Goal: Navigation & Orientation: Find specific page/section

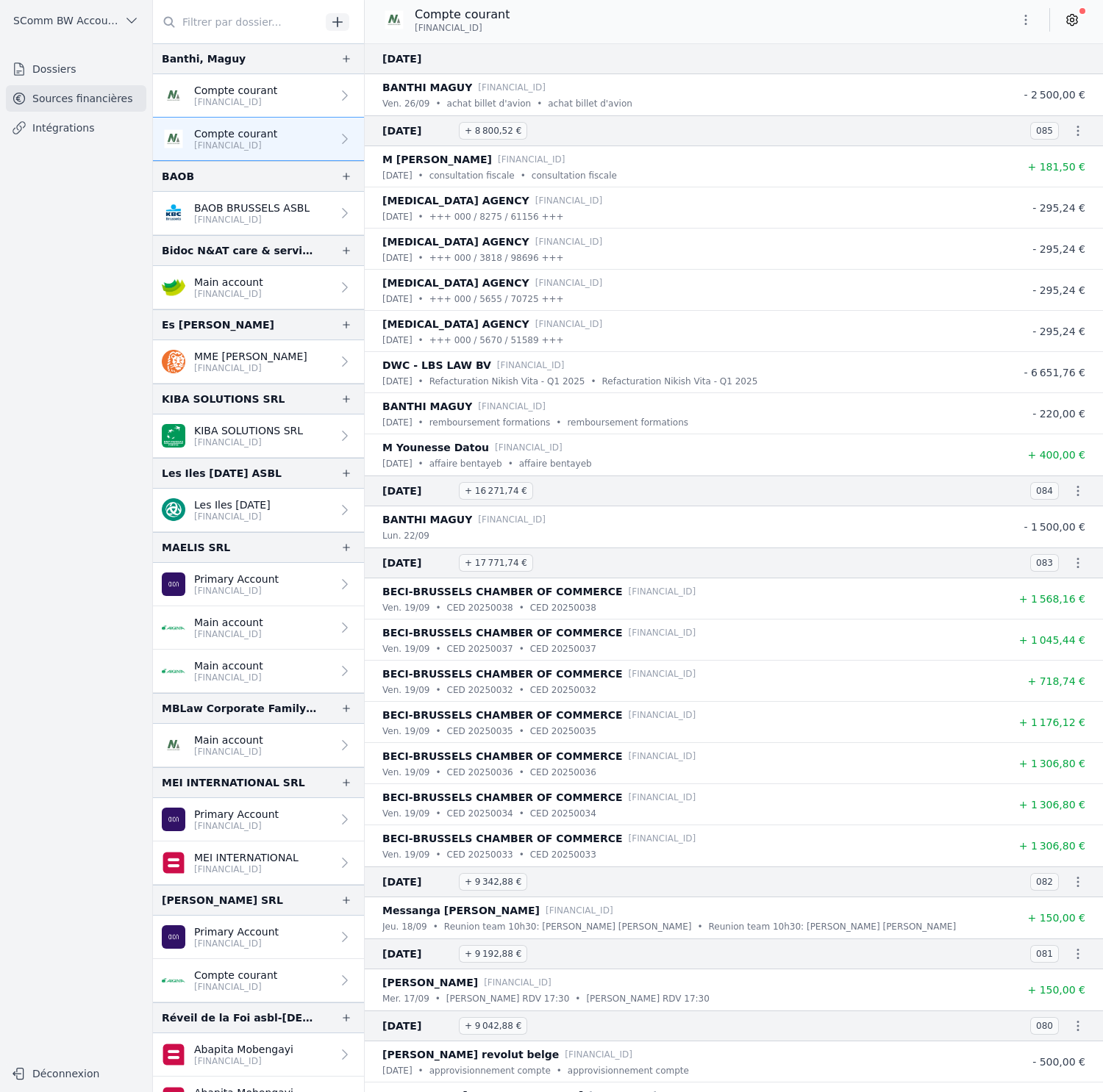
click at [63, 23] on span "SComm BW Accounting" at bounding box center [65, 20] width 105 height 15
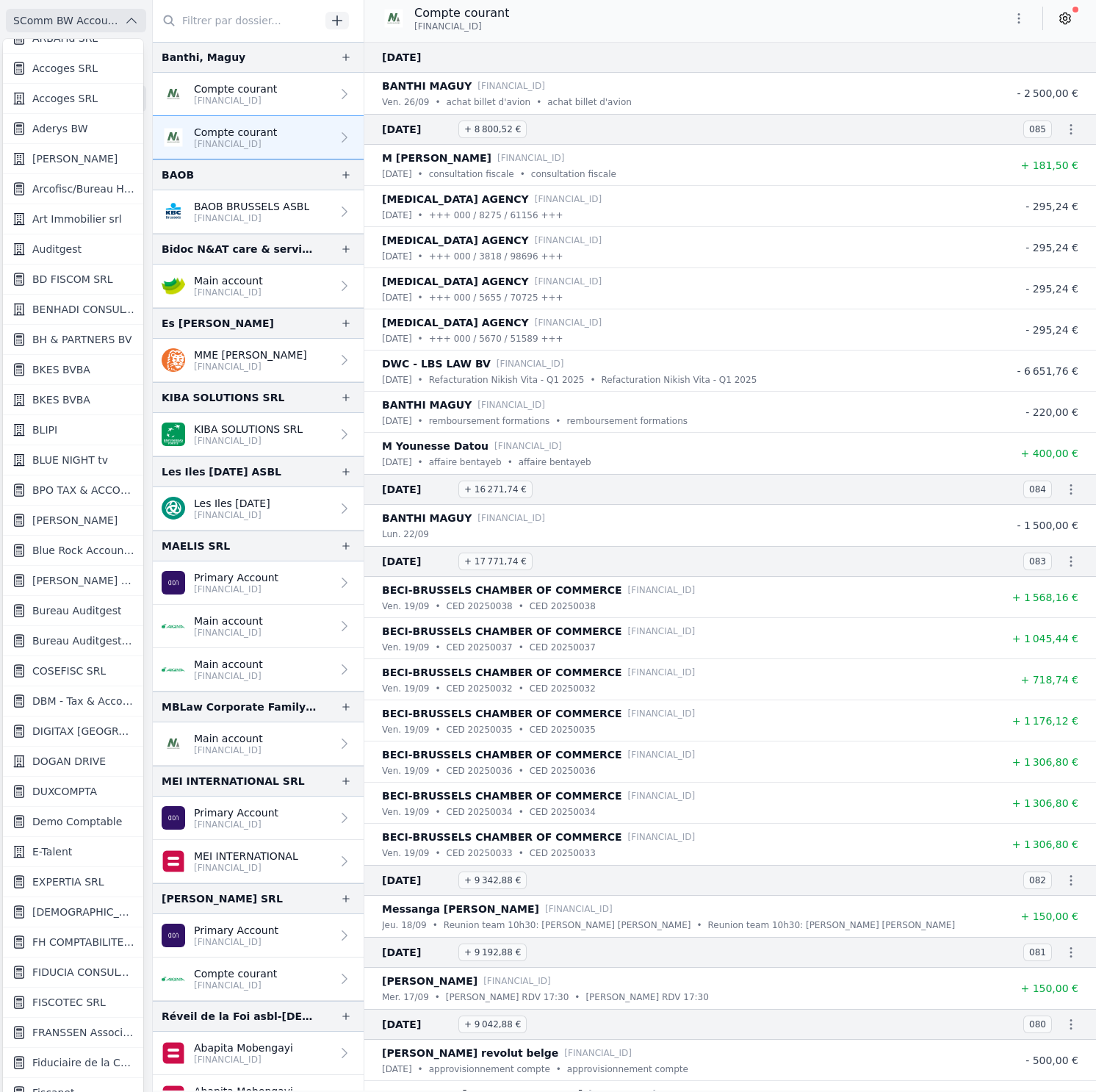
scroll to position [77, 0]
click at [64, 969] on span "FIDUCIA CONSULTING SRL" at bounding box center [84, 971] width 102 height 15
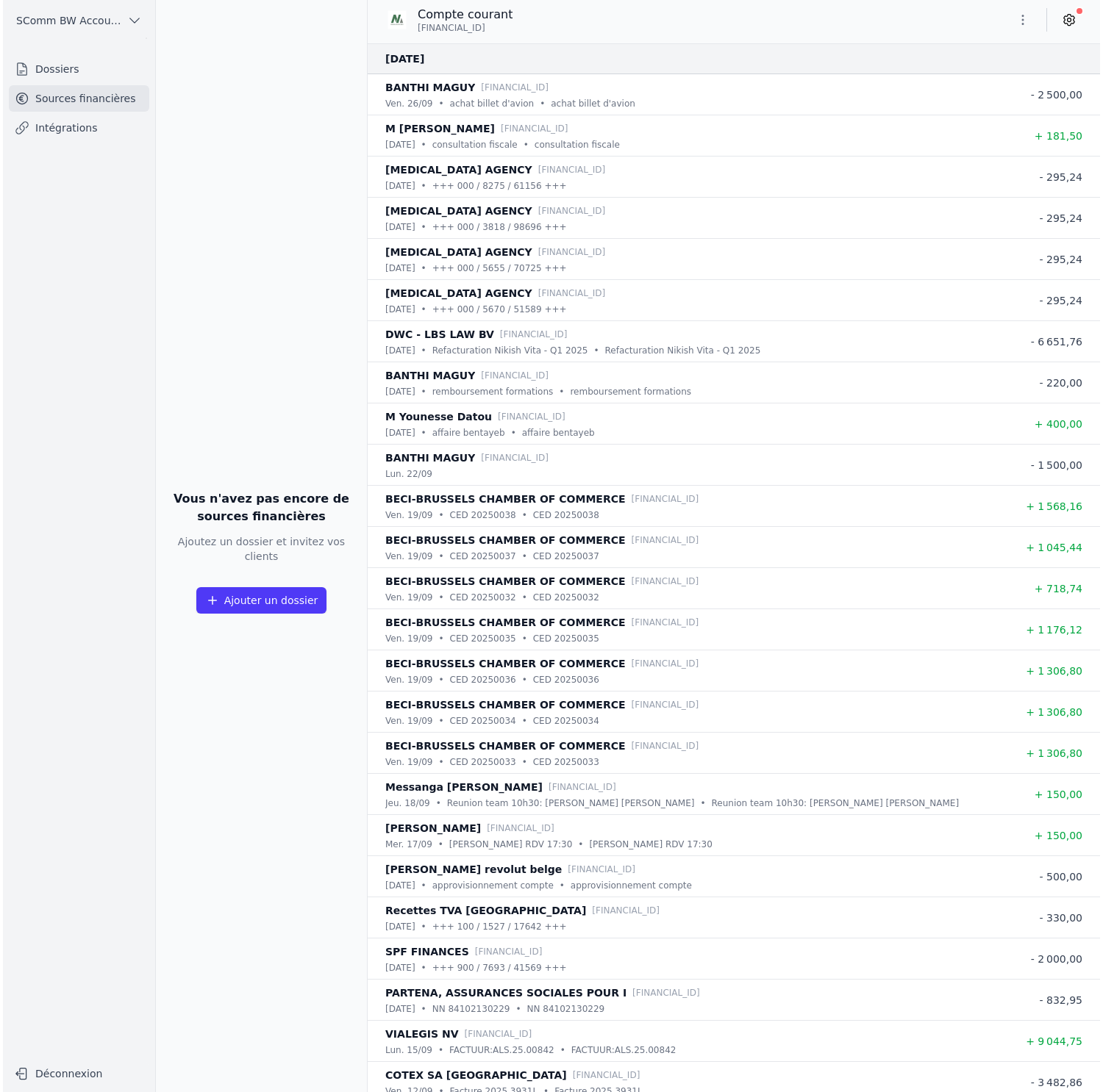
scroll to position [0, 0]
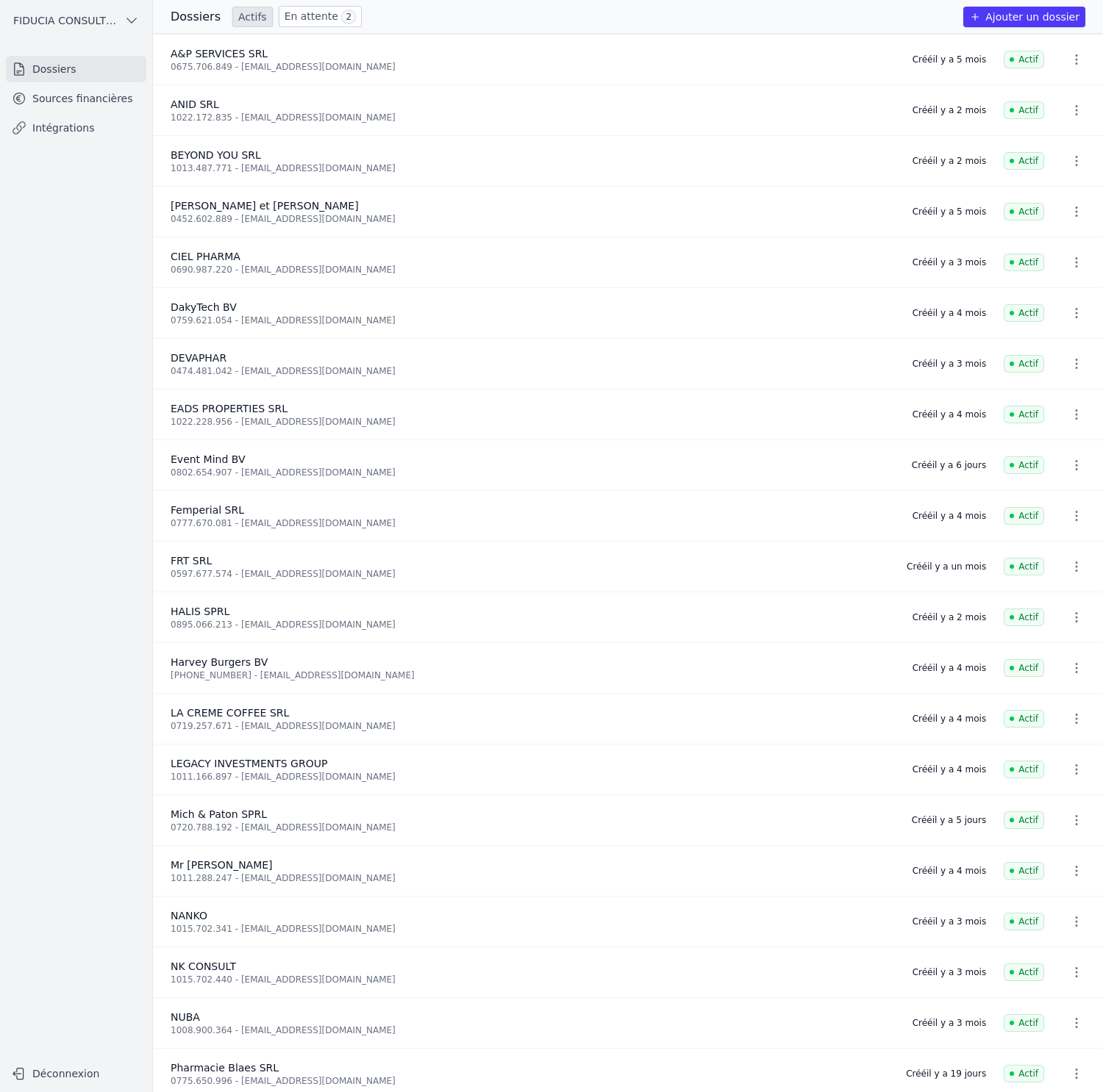
click at [86, 92] on link "Sources financières" at bounding box center [76, 99] width 140 height 26
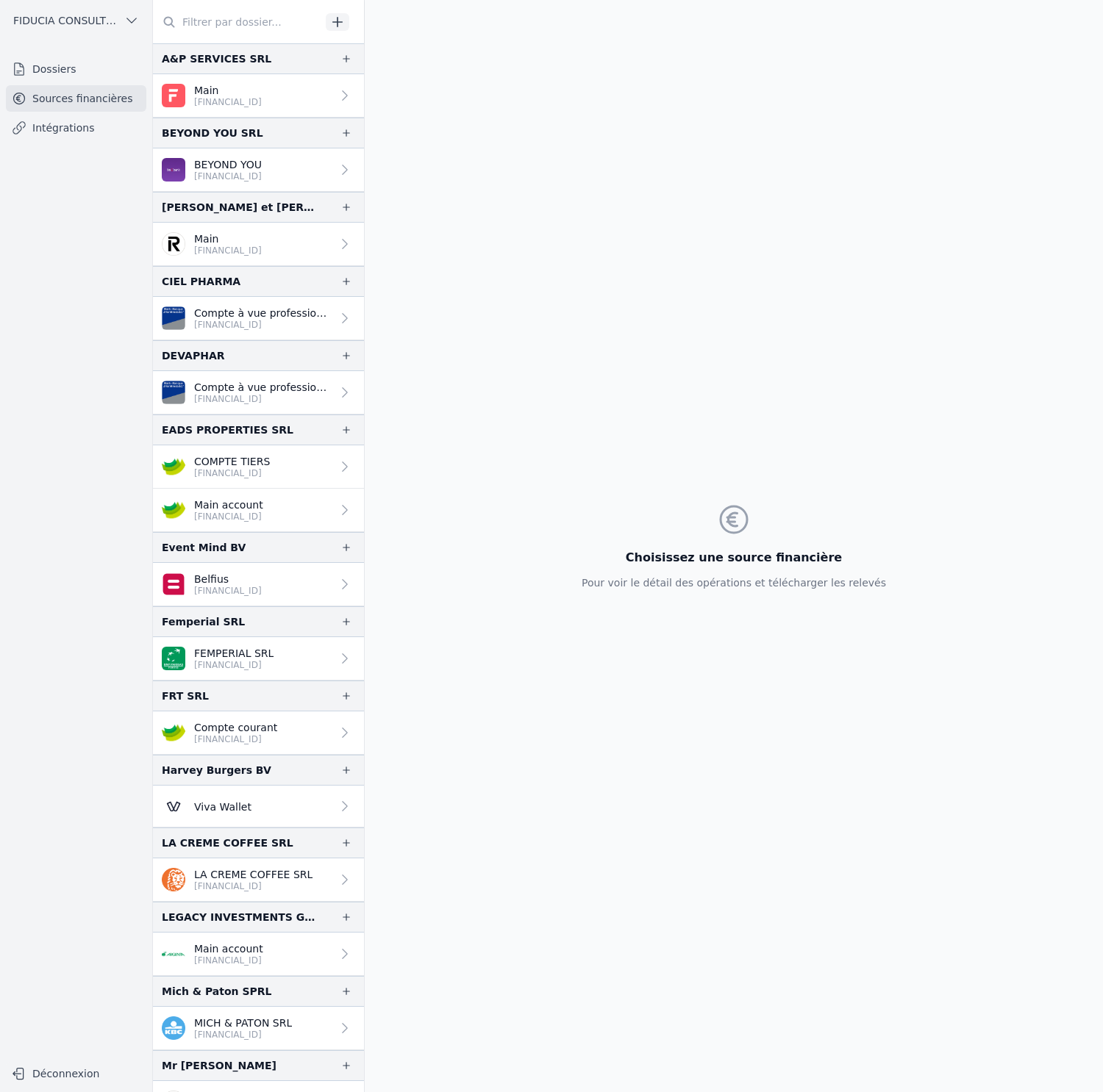
click at [82, 24] on span "FIDUCIA CONSULTING SRL" at bounding box center [65, 20] width 105 height 15
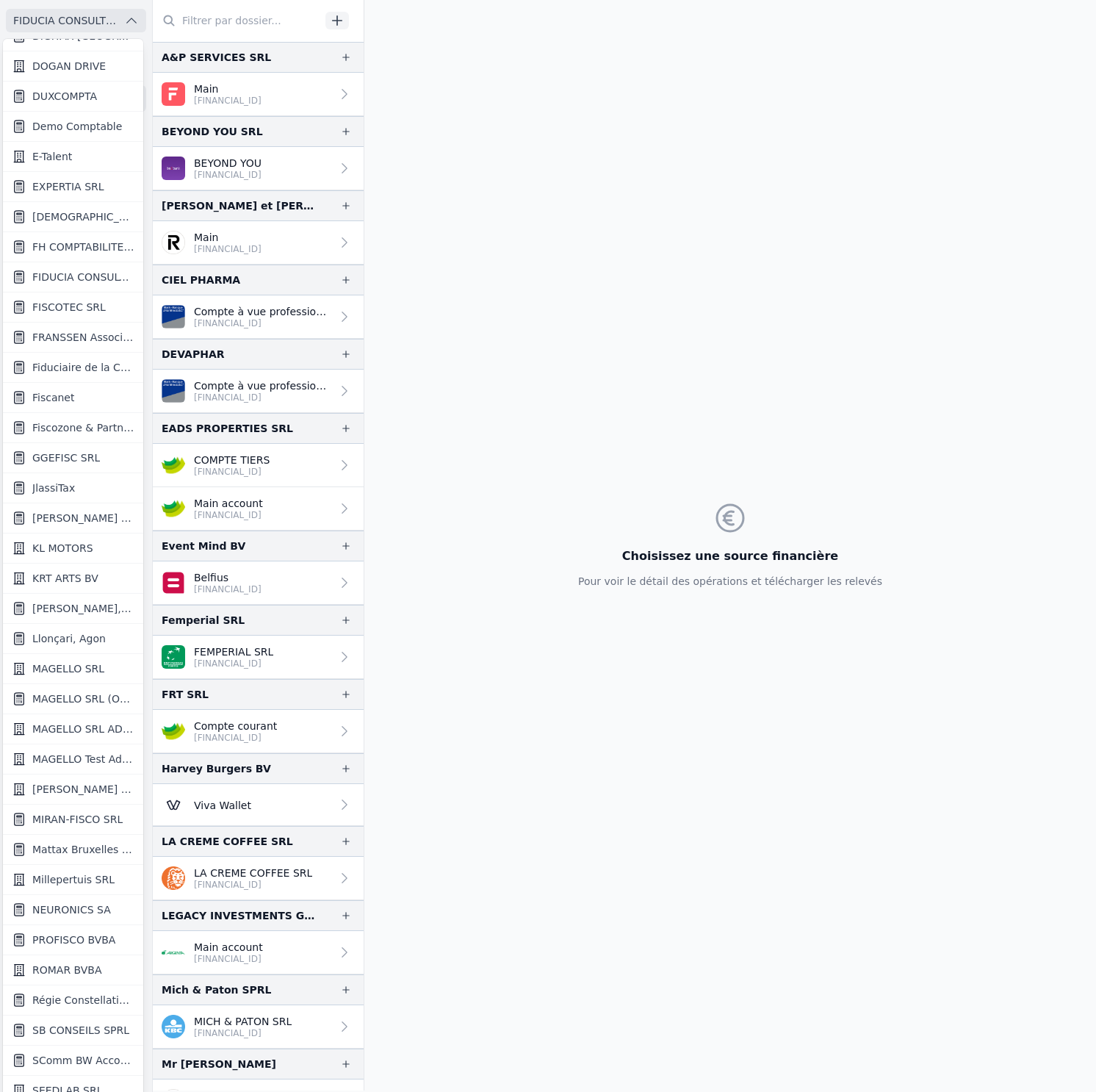
scroll to position [779, 0]
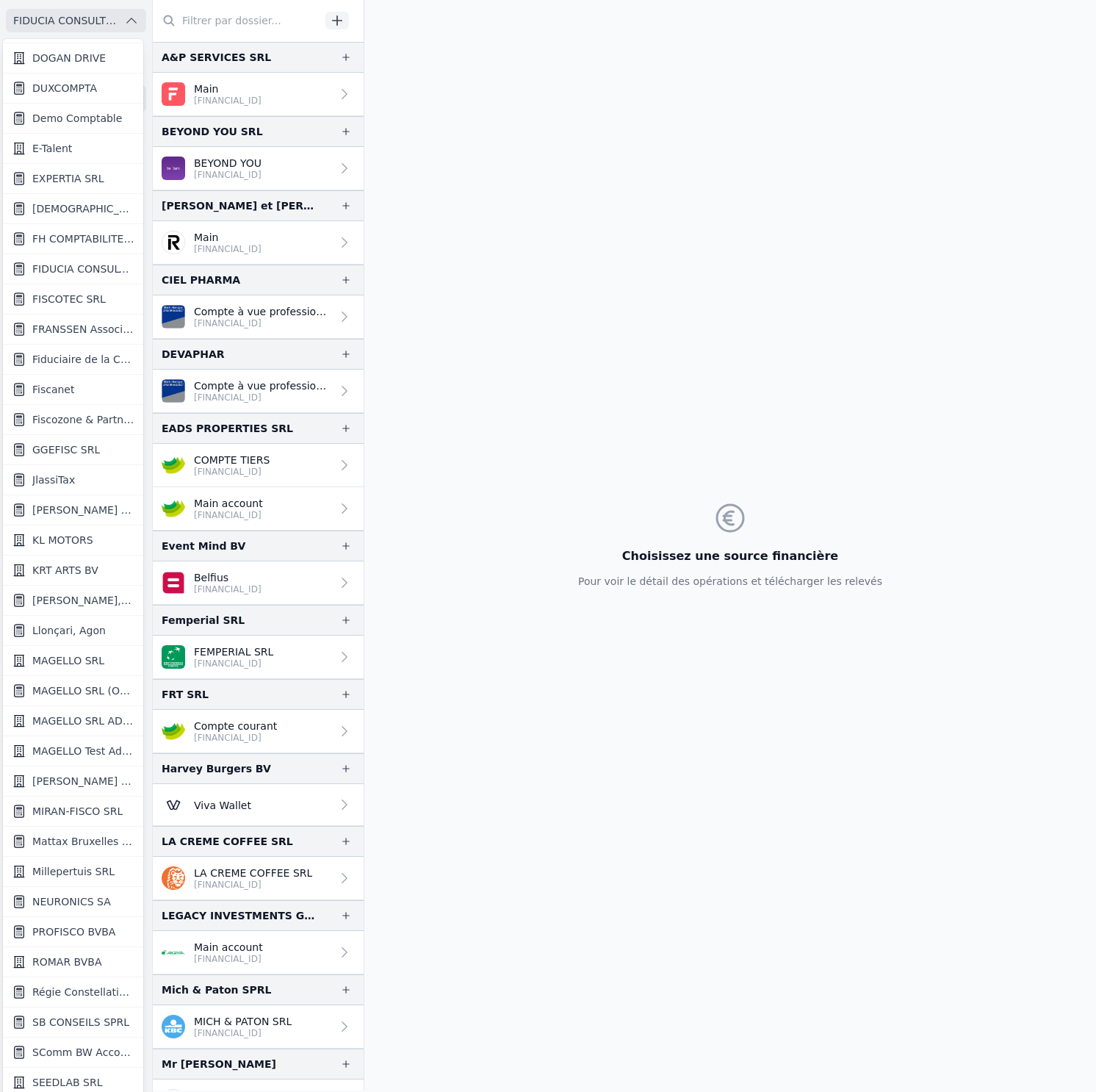
click at [90, 811] on span "MIRAN-FISCO SRL" at bounding box center [77, 811] width 91 height 15
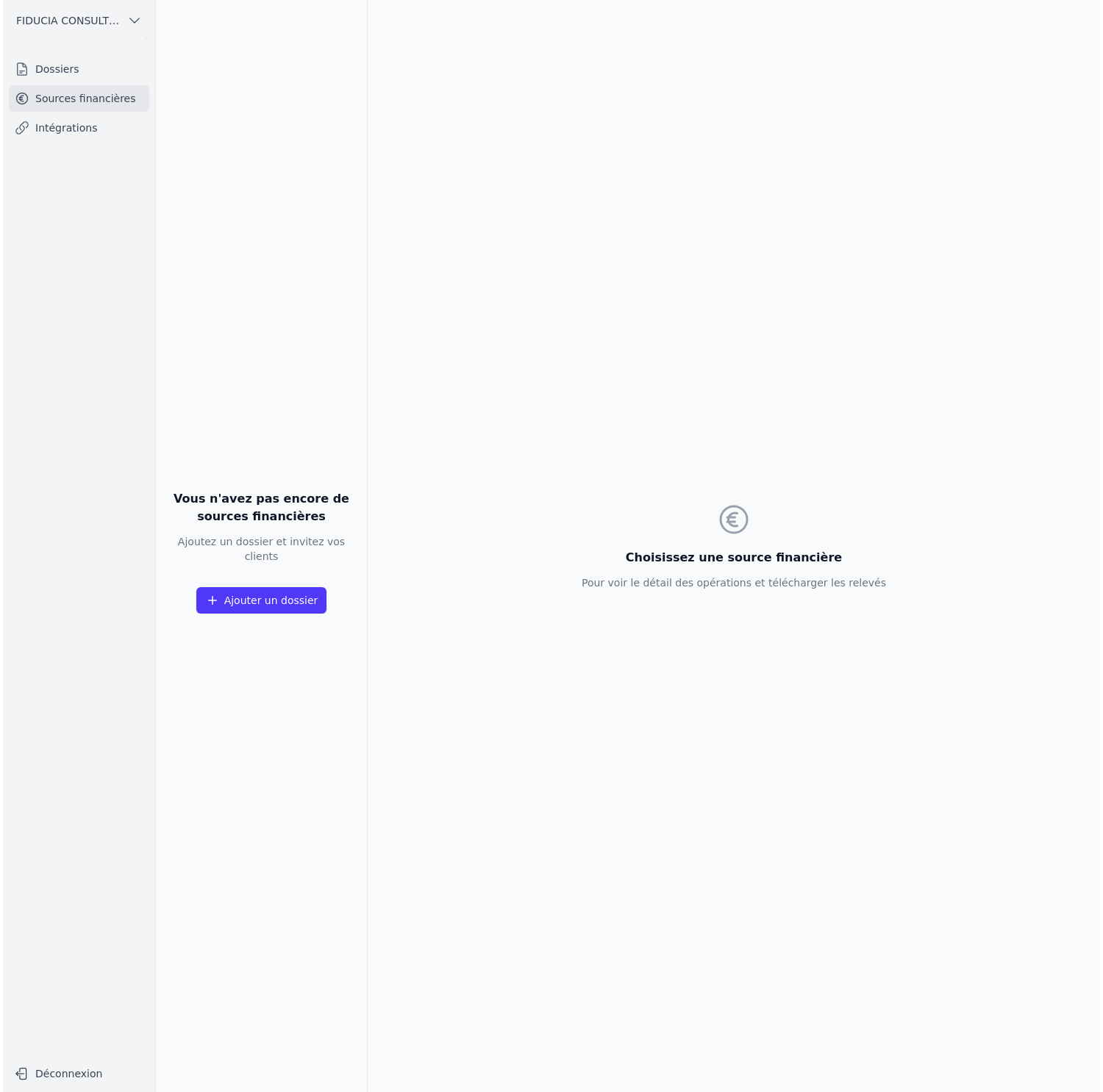
scroll to position [0, 0]
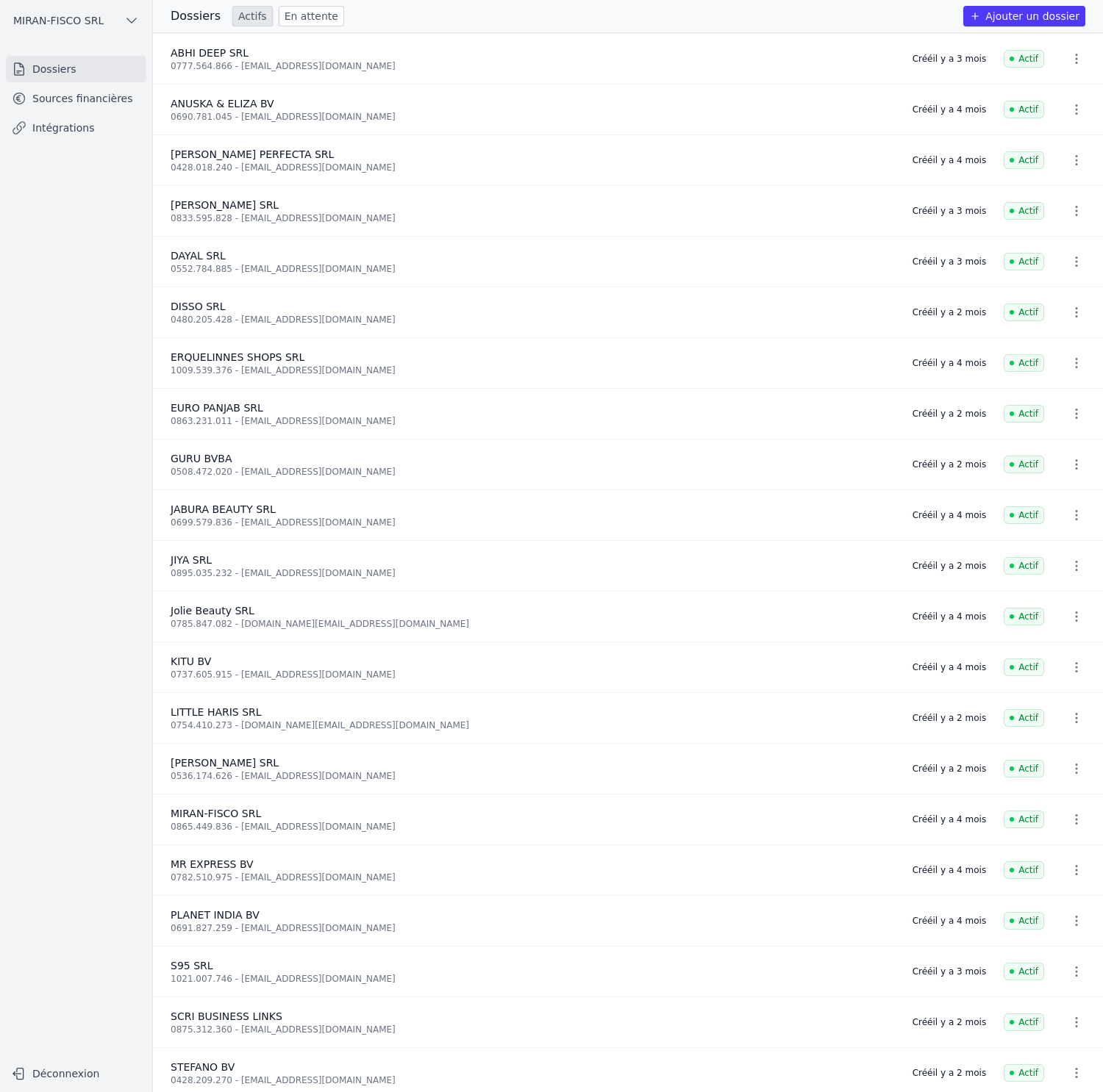
click at [69, 107] on link "Sources financières" at bounding box center [76, 99] width 140 height 26
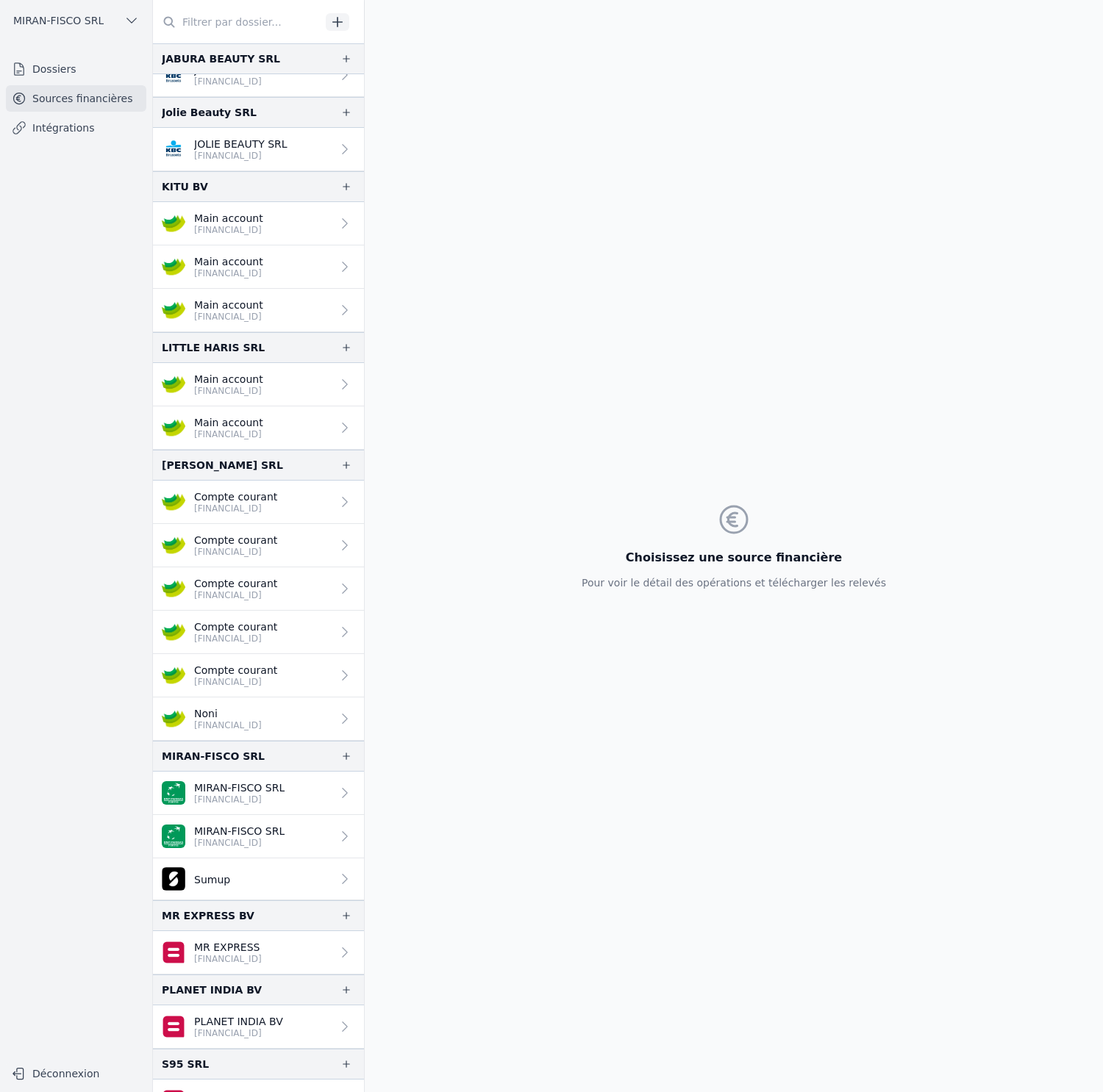
scroll to position [641, 0]
click at [278, 671] on p "Compte courant" at bounding box center [235, 668] width 83 height 15
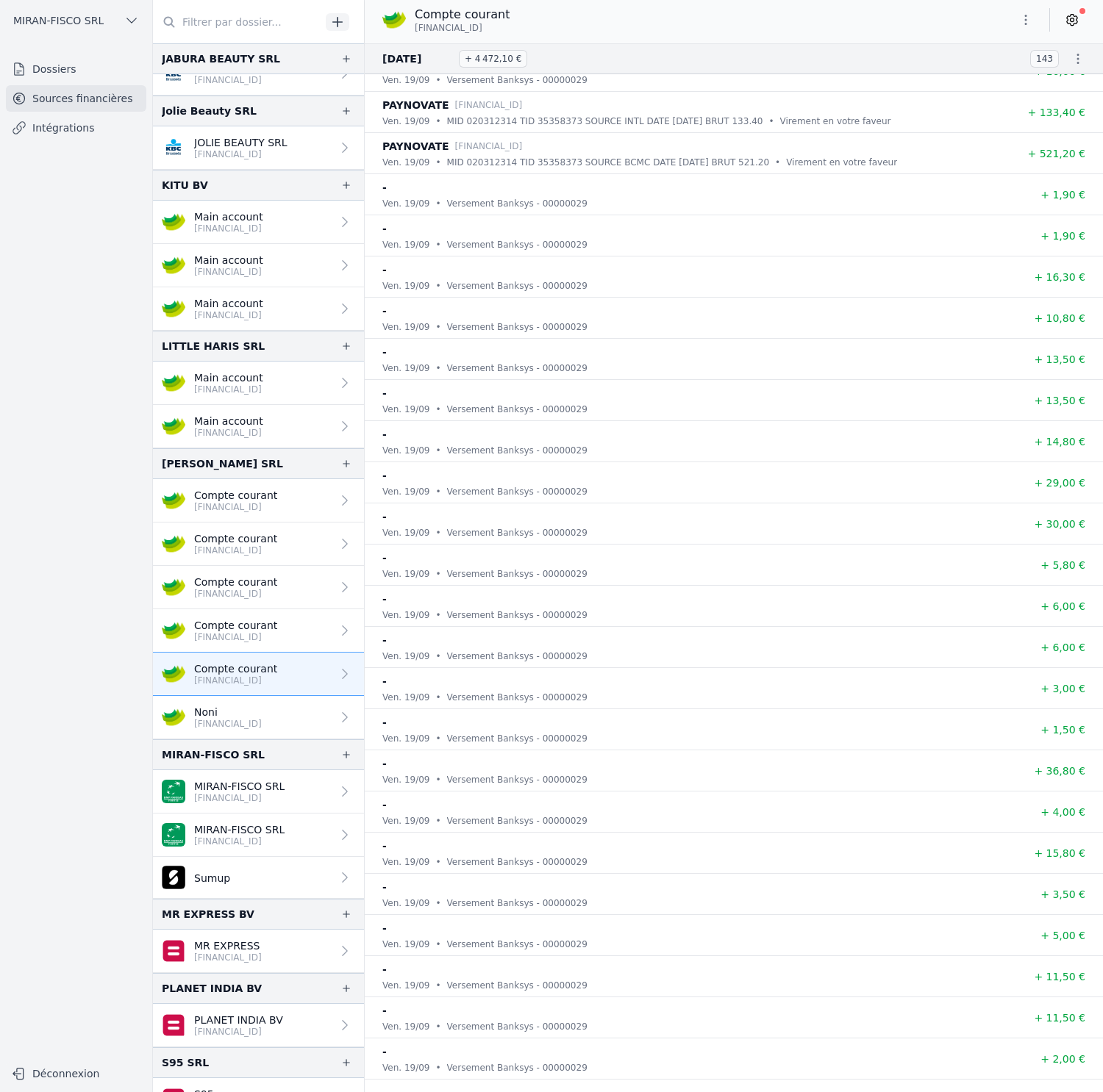
scroll to position [57061, 0]
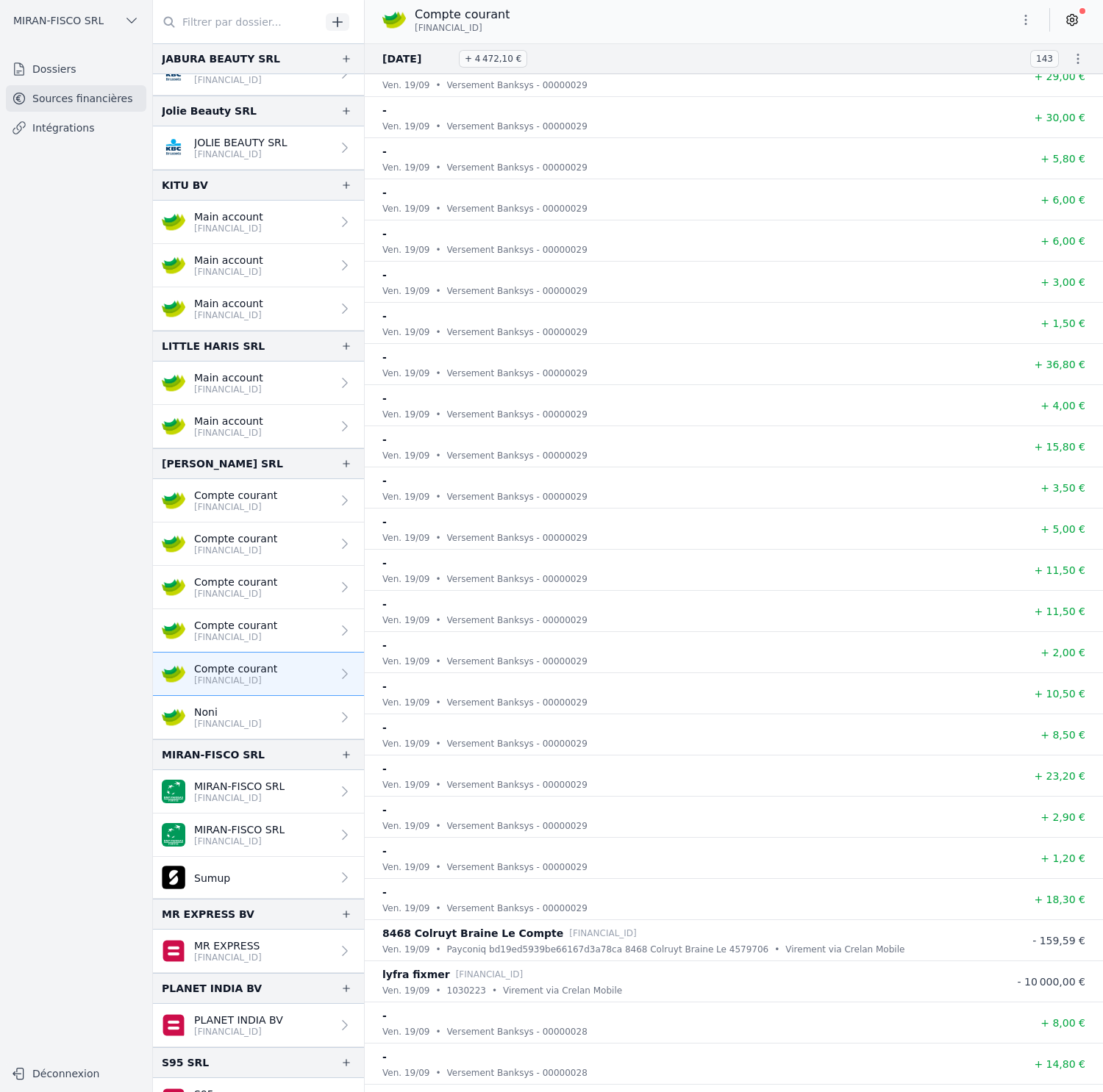
click at [248, 629] on p "Compte courant" at bounding box center [235, 625] width 83 height 15
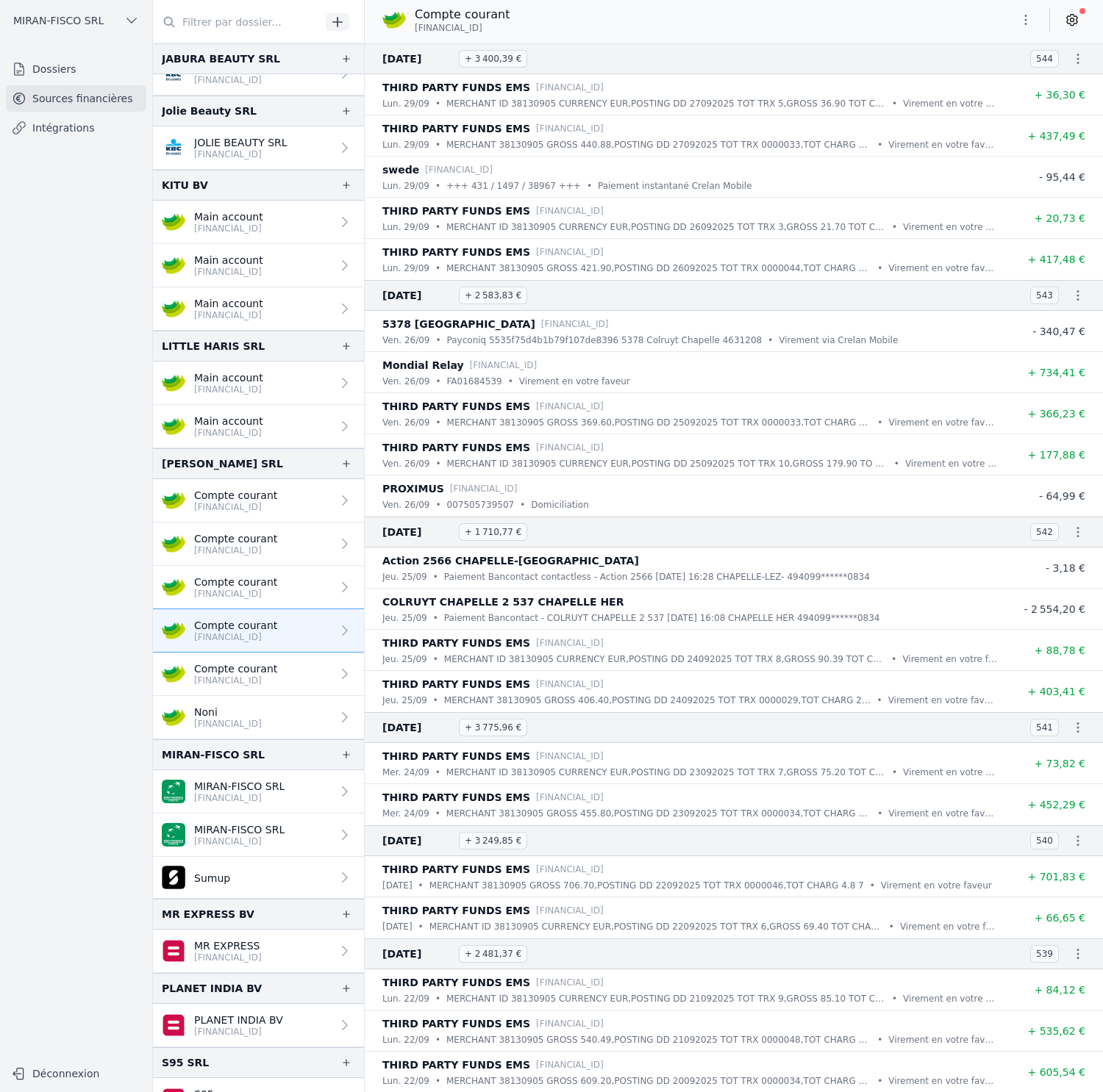
click at [256, 651] on link "Compte courant [FINANCIAL_ID]" at bounding box center [259, 631] width 211 height 43
click at [258, 663] on p "Compte courant" at bounding box center [235, 668] width 83 height 15
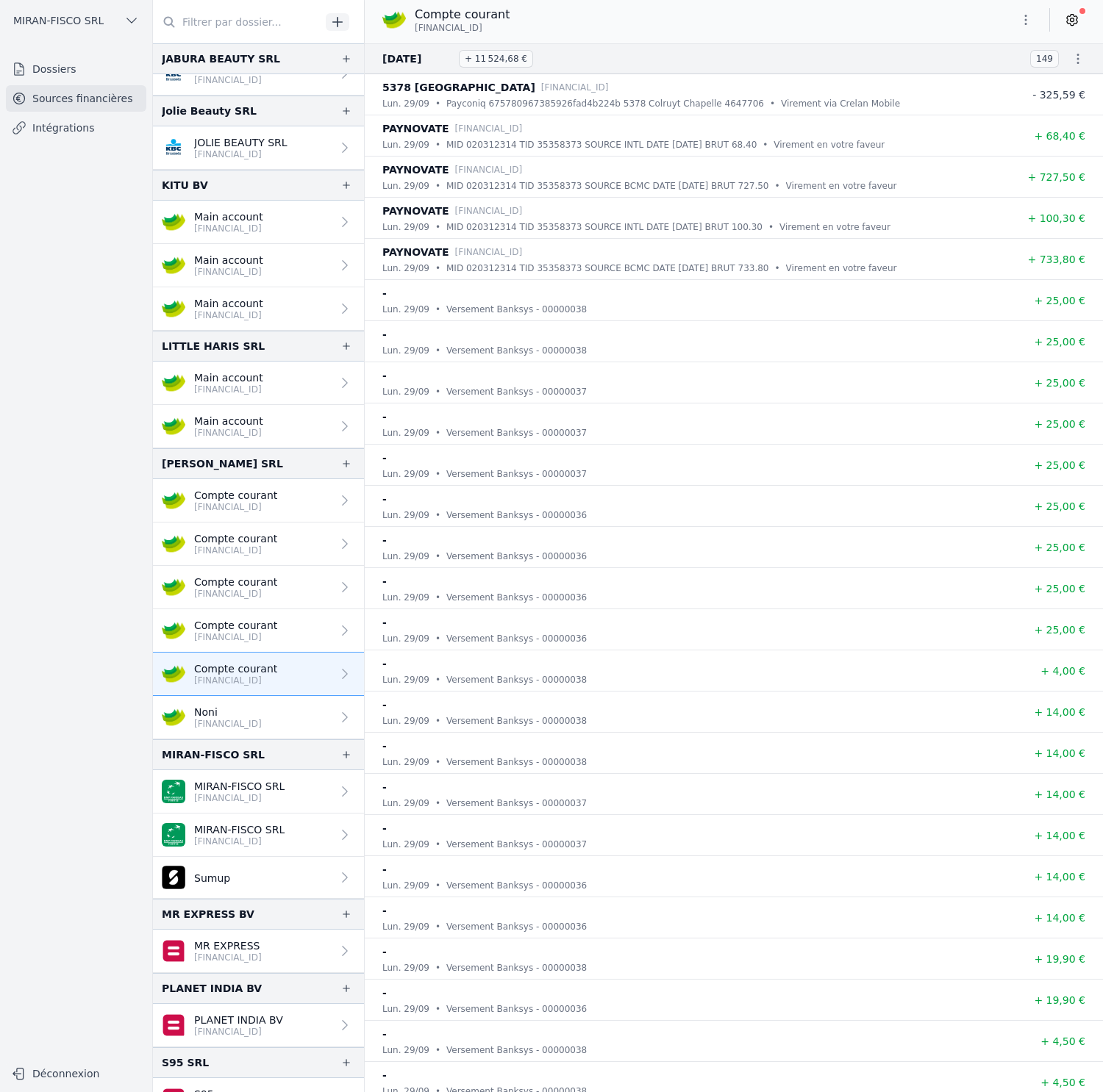
click at [258, 623] on p "Compte courant" at bounding box center [235, 625] width 83 height 15
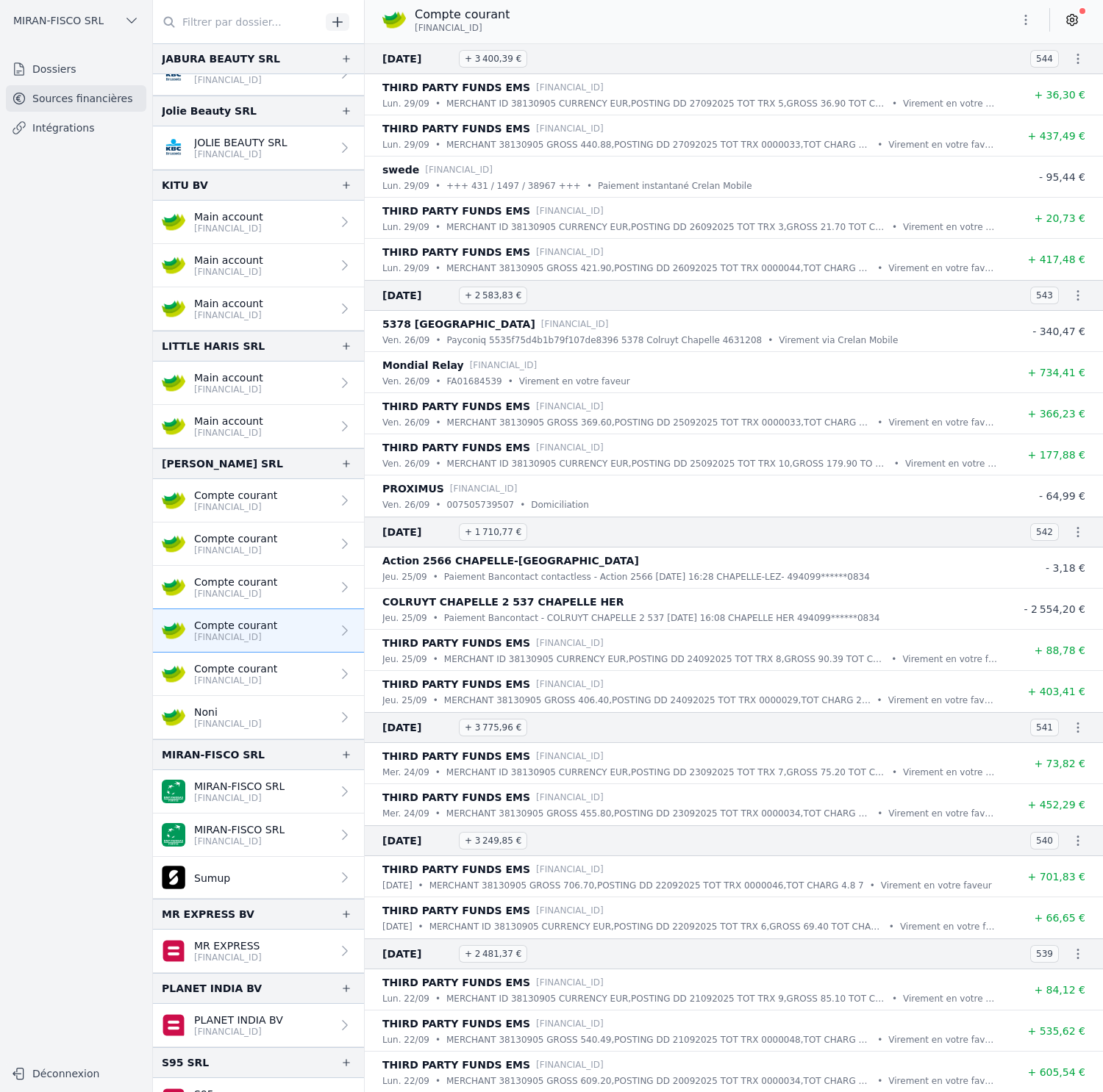
click at [256, 575] on p "Compte courant" at bounding box center [235, 582] width 83 height 15
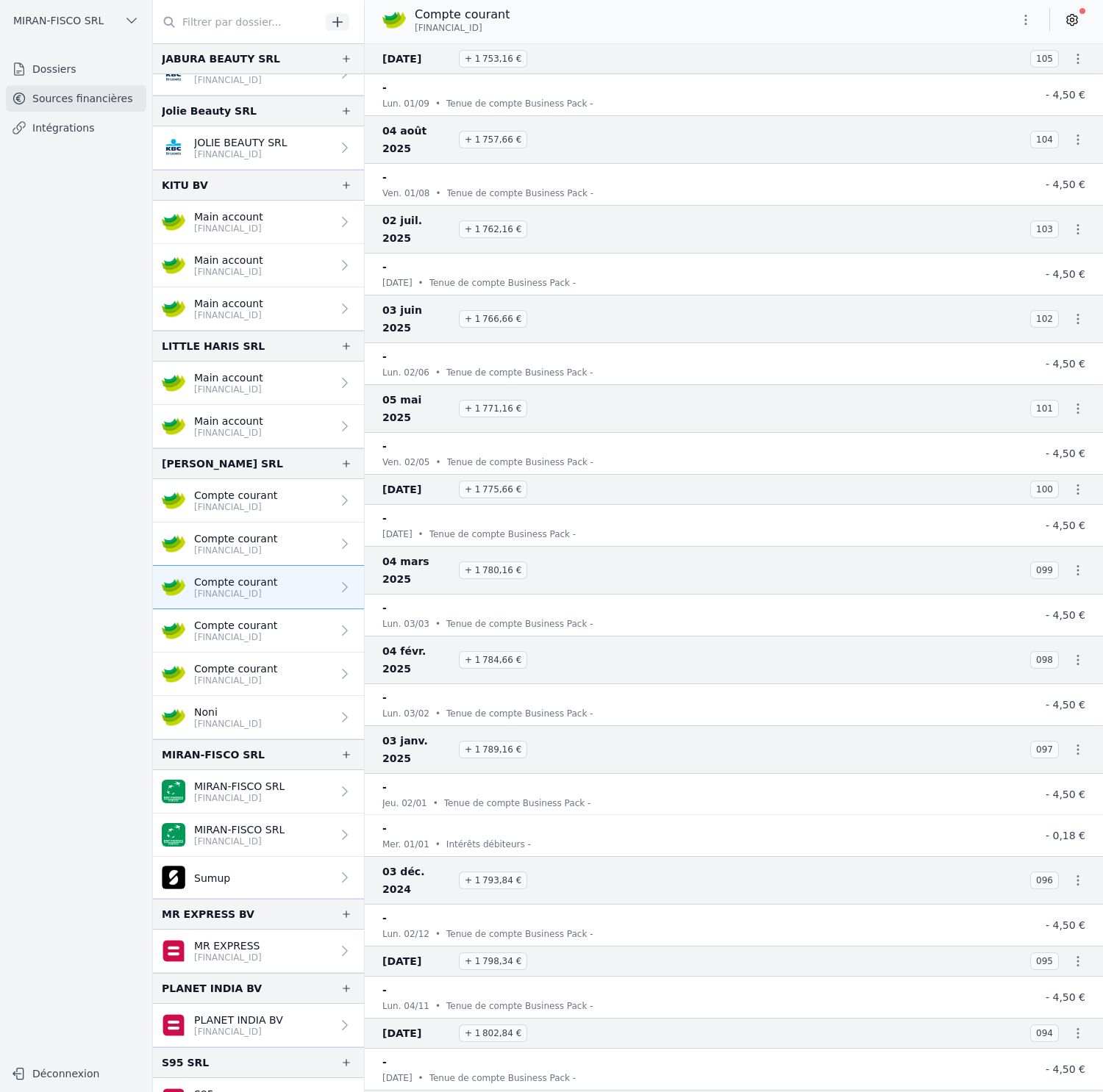
click at [255, 543] on p "Compte courant" at bounding box center [235, 538] width 83 height 15
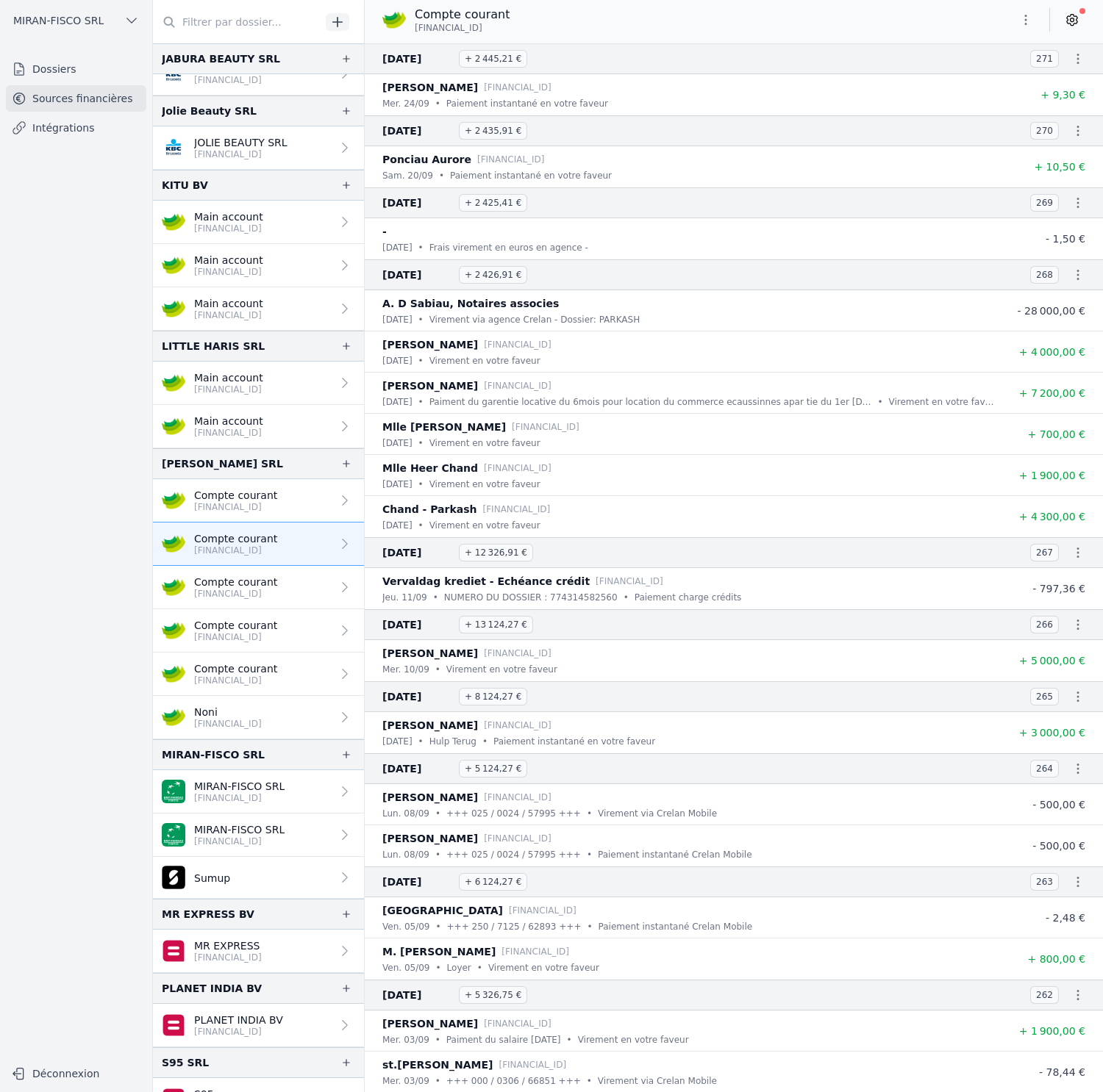
click at [255, 587] on p "Compte courant" at bounding box center [235, 582] width 83 height 15
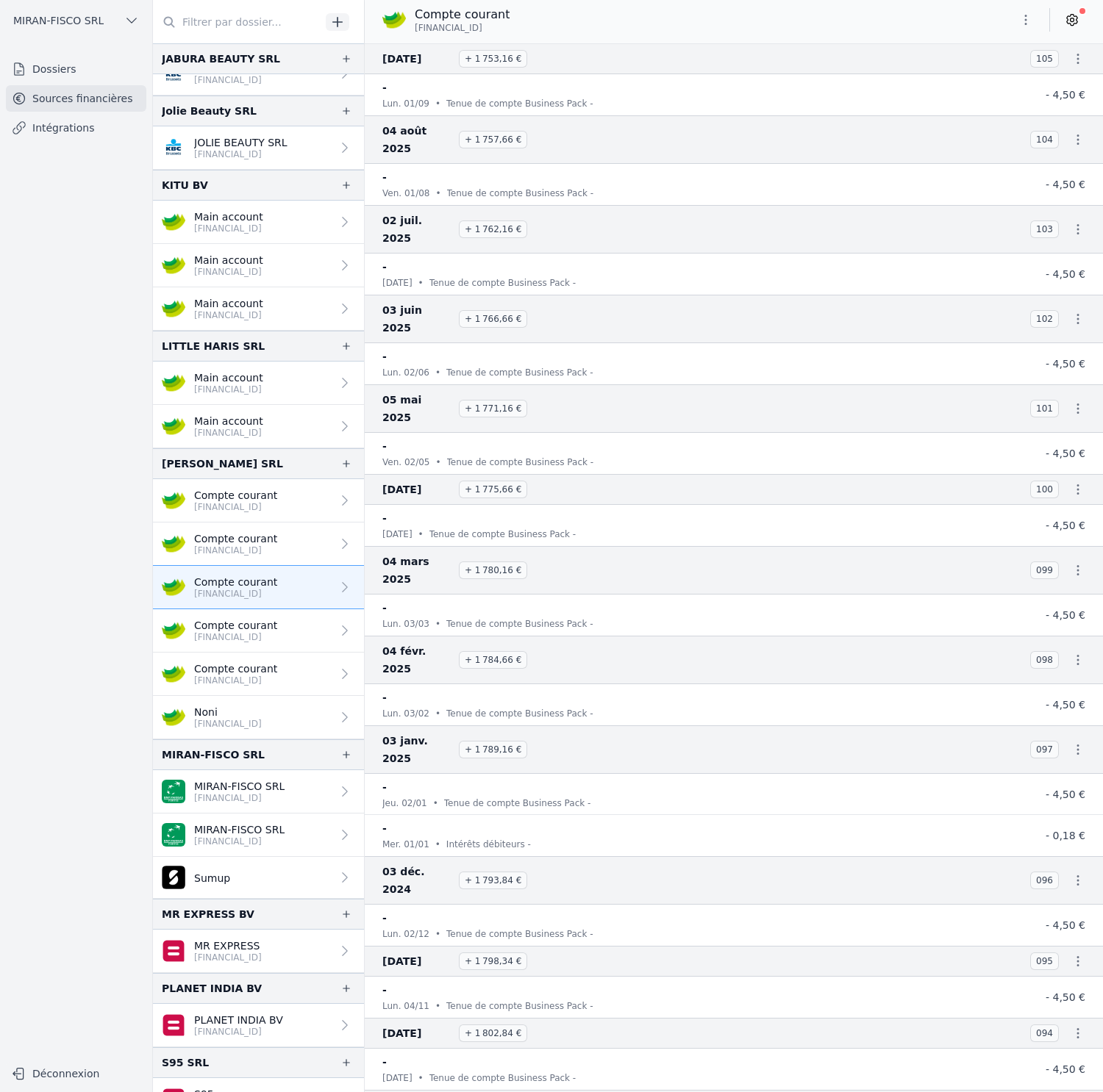
click at [258, 631] on p "Compte courant" at bounding box center [235, 625] width 83 height 15
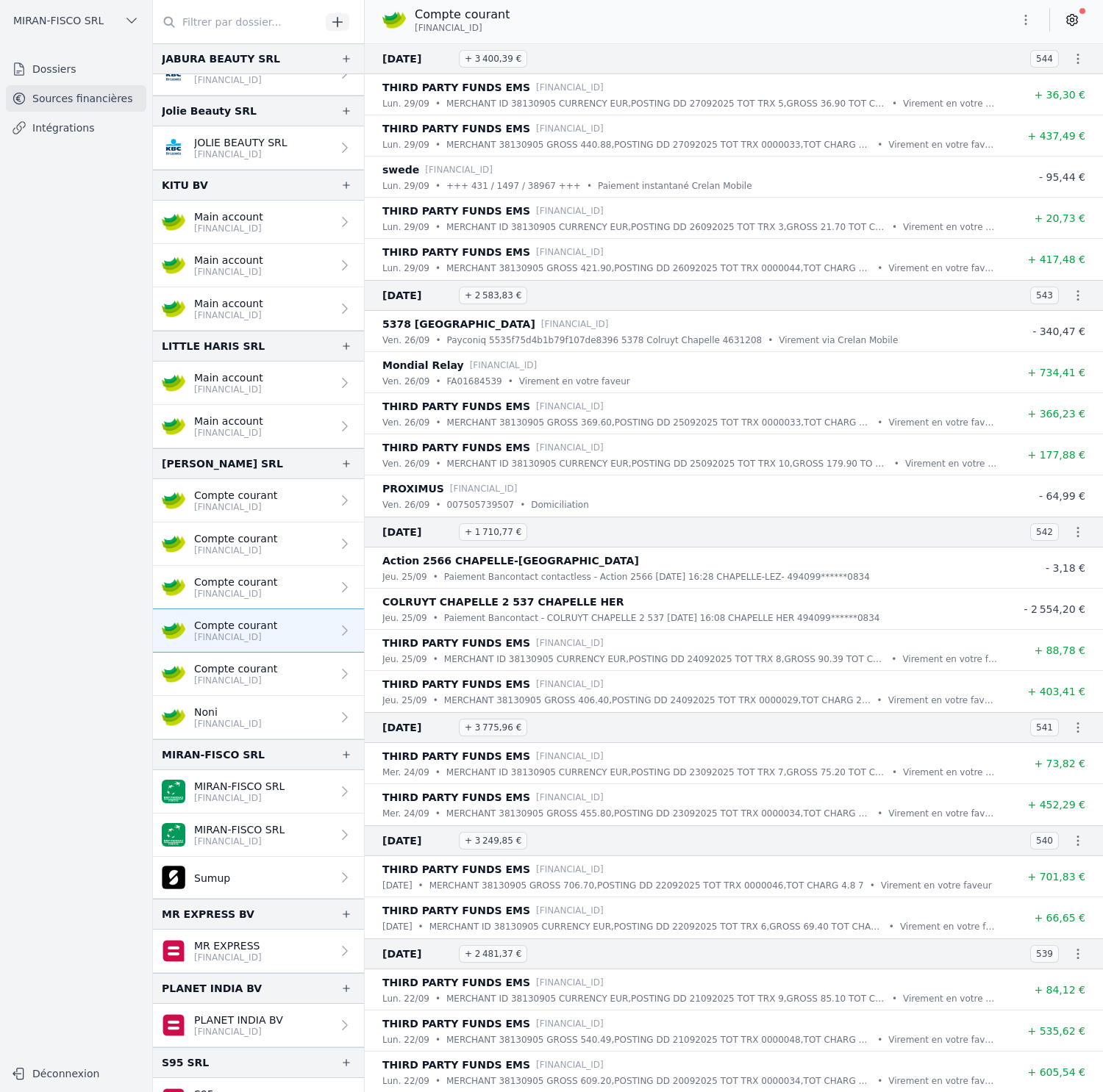
click at [262, 688] on link "Compte courant [FINANCIAL_ID]" at bounding box center [259, 674] width 211 height 43
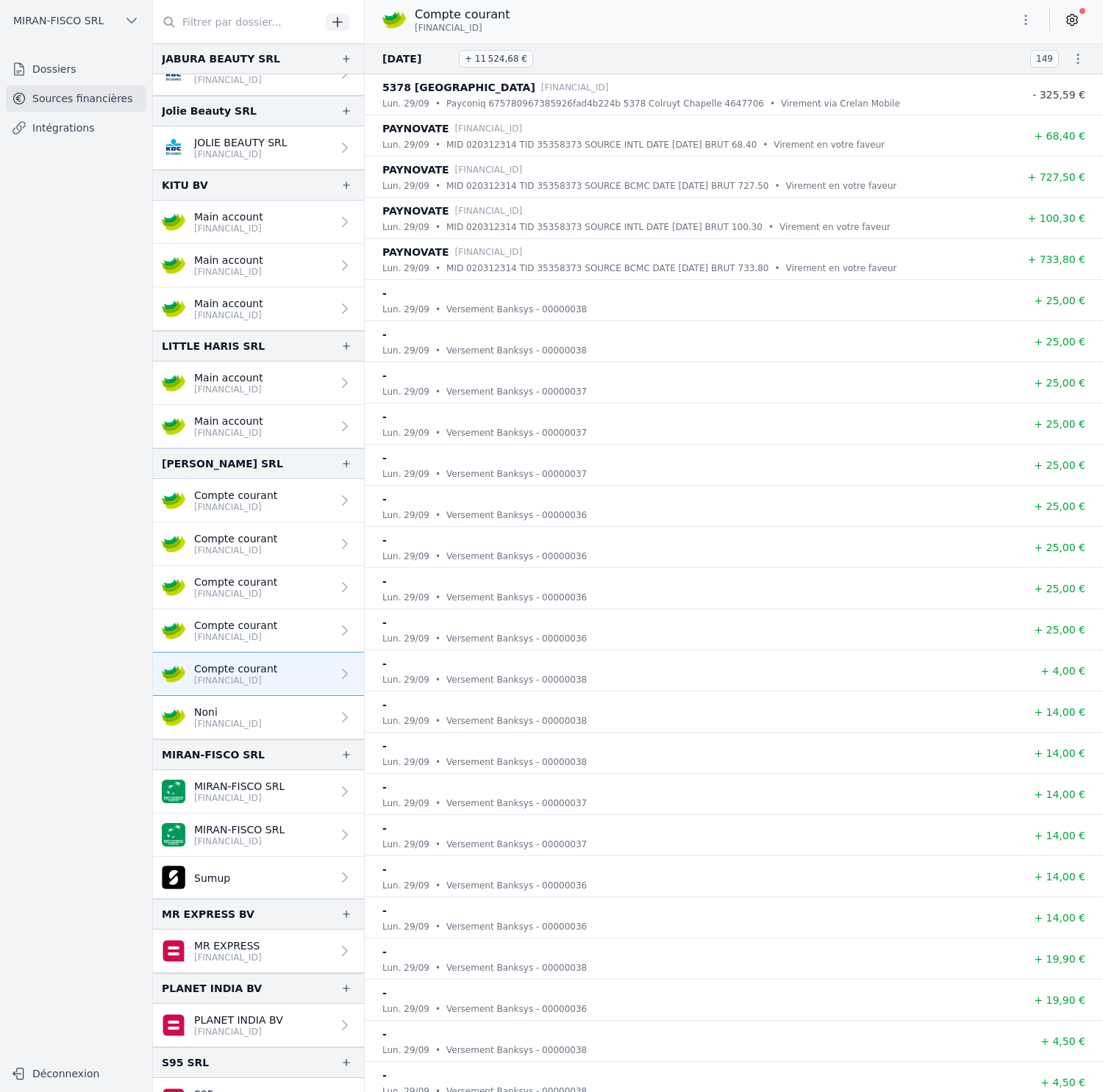
click at [322, 886] on link "Sumup" at bounding box center [259, 878] width 211 height 42
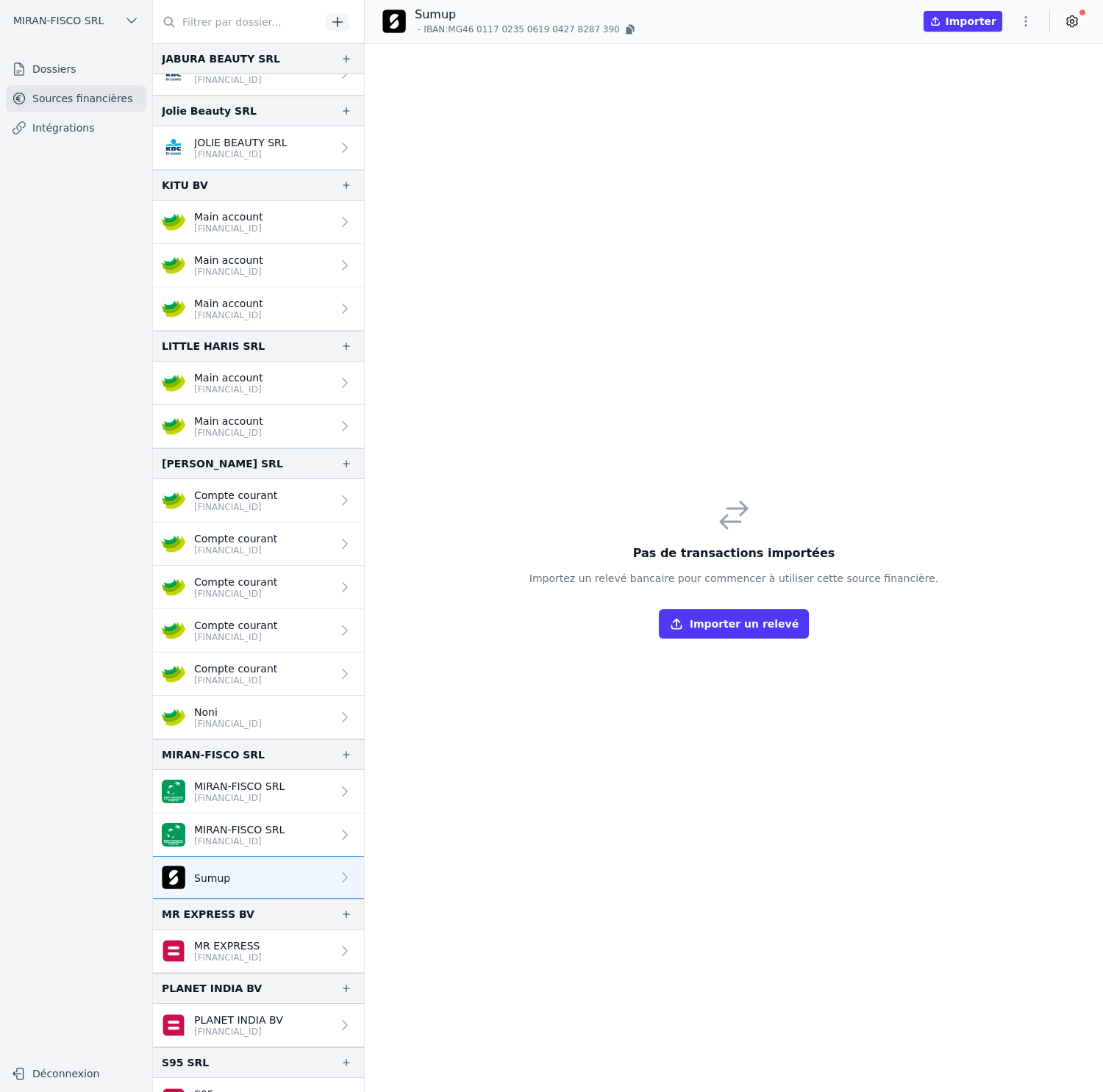
click at [300, 855] on link "MIRAN-FISCO SRL [FINANCIAL_ID]" at bounding box center [259, 835] width 211 height 43
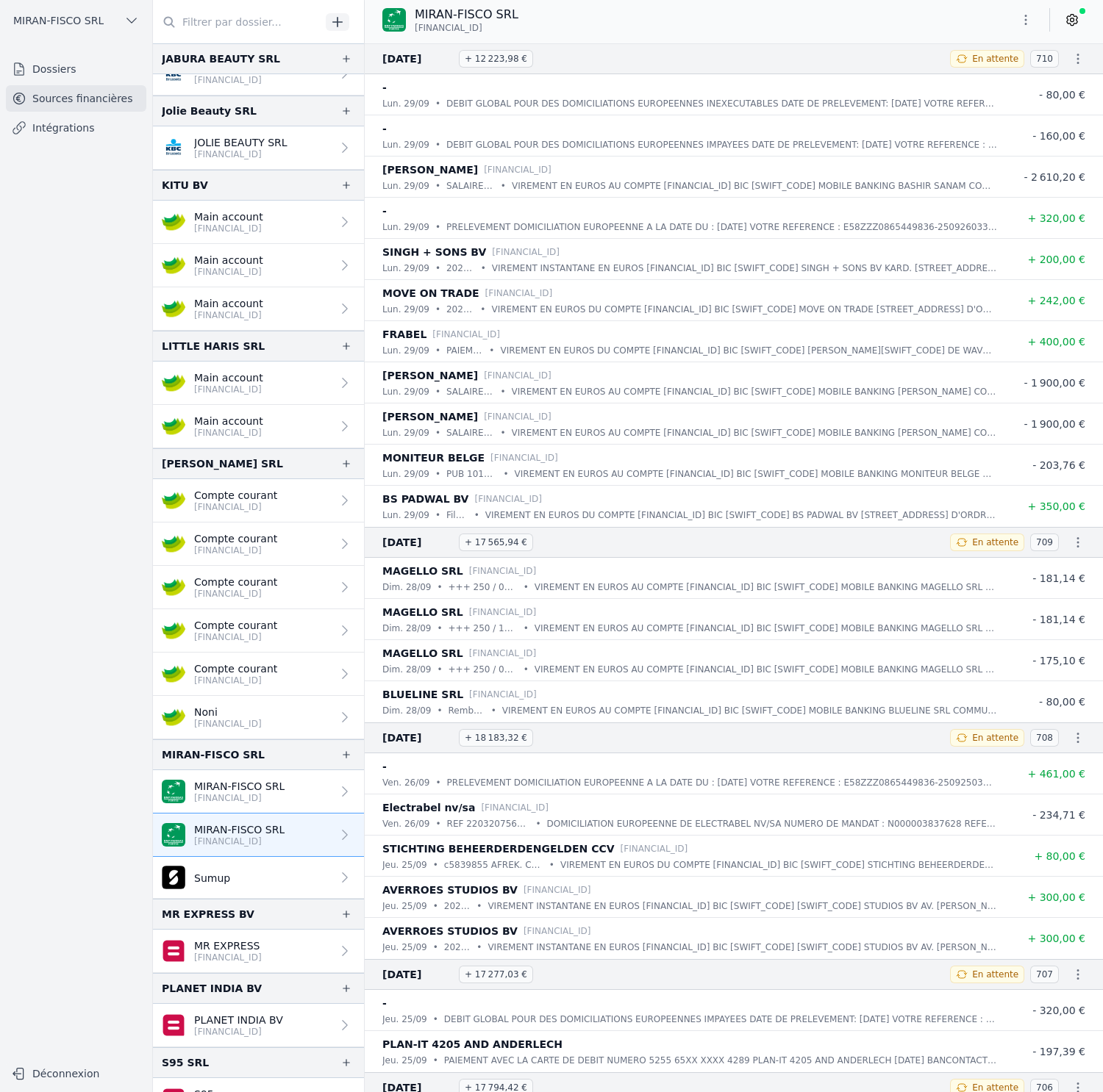
click at [307, 789] on link "MIRAN-FISCO SRL [FINANCIAL_ID]" at bounding box center [259, 792] width 211 height 43
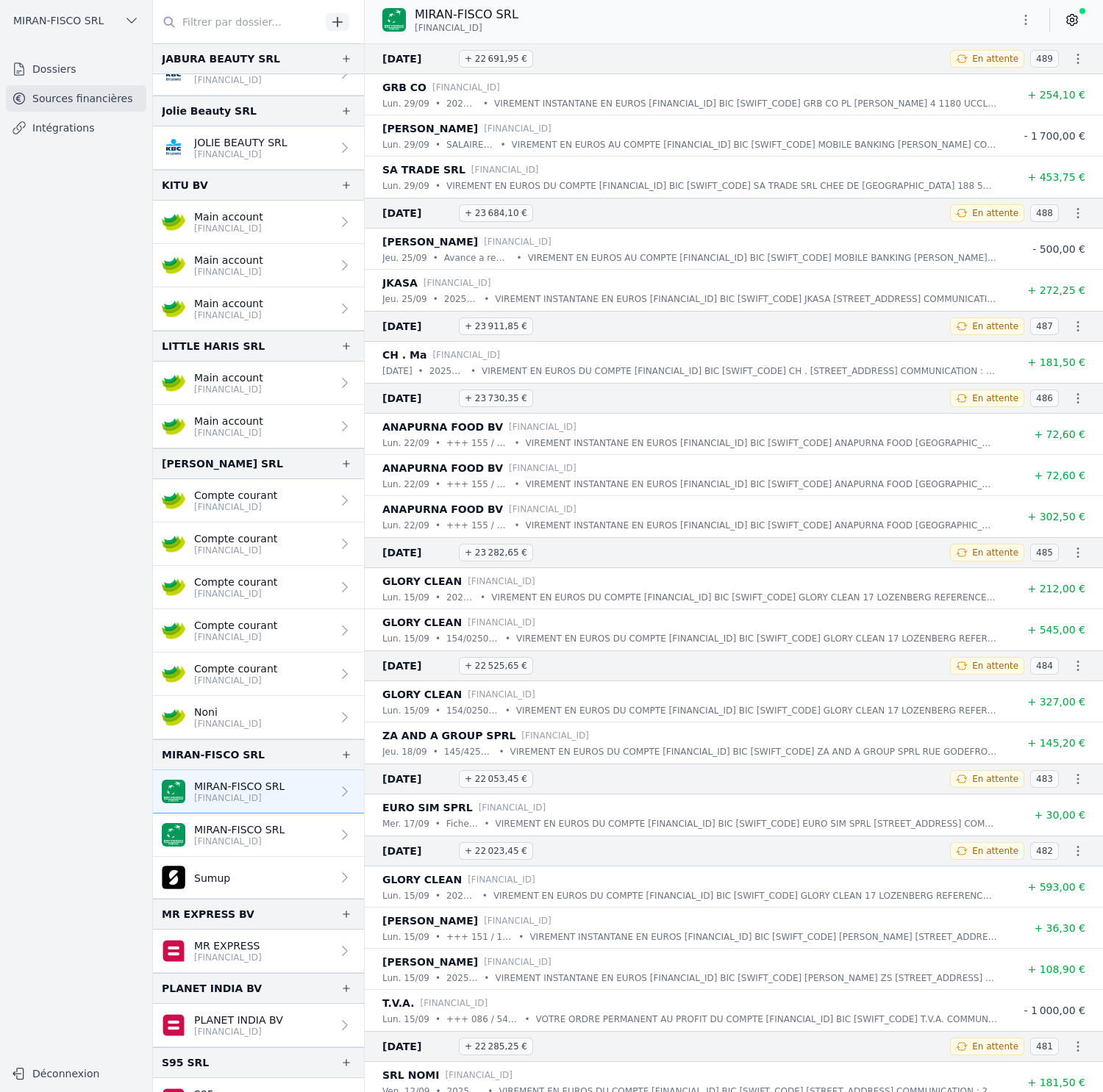
click at [262, 956] on p "[FINANCIAL_ID]" at bounding box center [227, 957] width 68 height 11
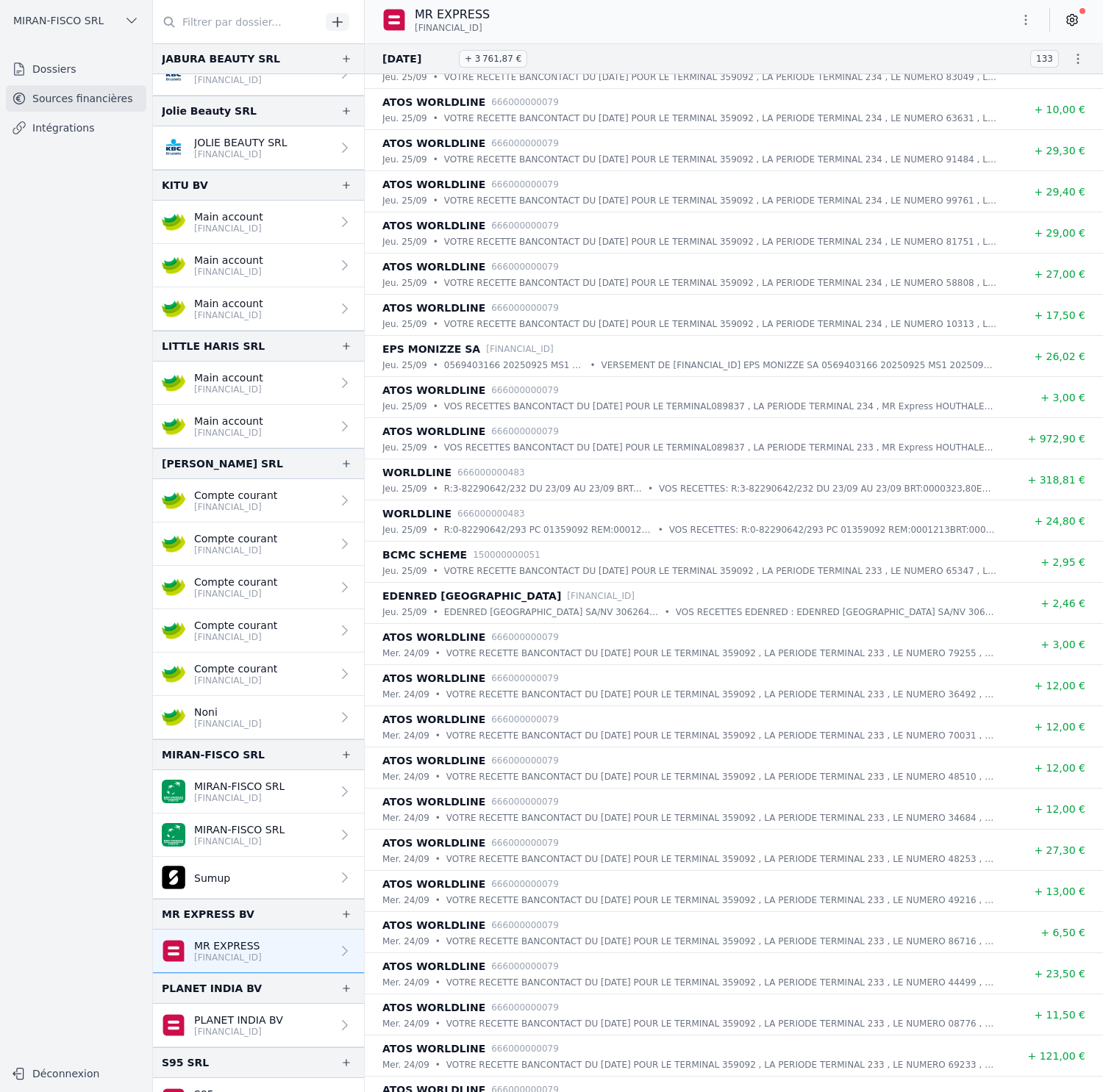
scroll to position [12889, 0]
